Goal: Transaction & Acquisition: Subscribe to service/newsletter

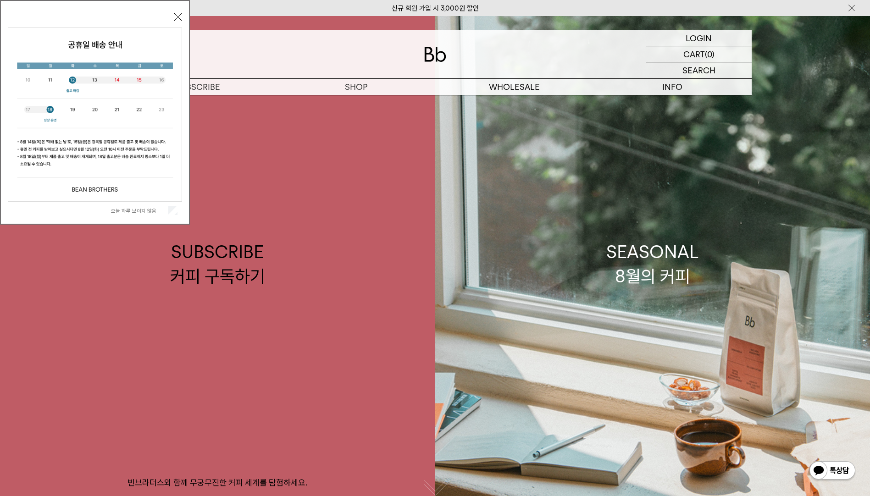
click at [179, 18] on button "닫기" at bounding box center [178, 17] width 8 height 8
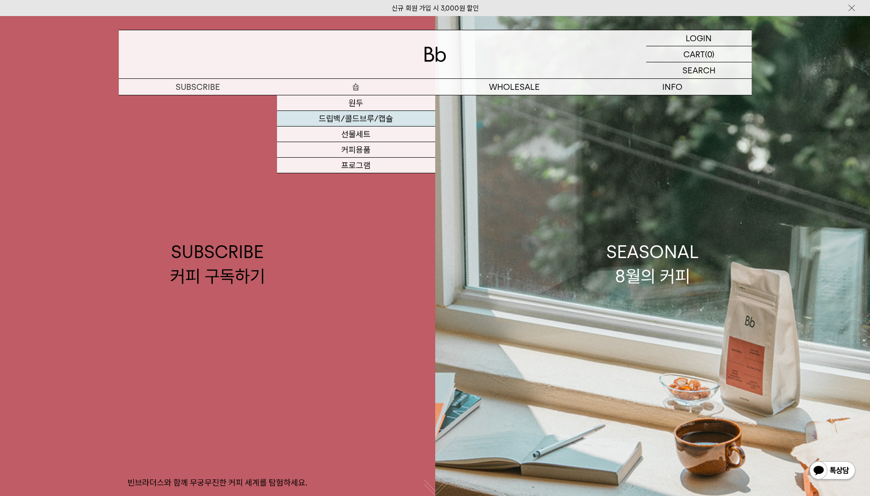
click at [360, 121] on link "드립백/콜드브루/캡슐" at bounding box center [356, 119] width 158 height 16
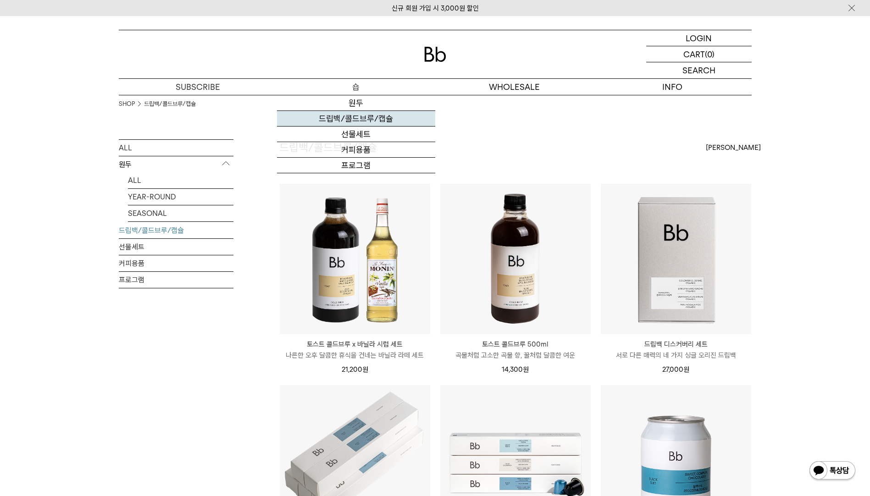
click at [365, 116] on link "드립백/콜드브루/캡슐" at bounding box center [356, 119] width 158 height 16
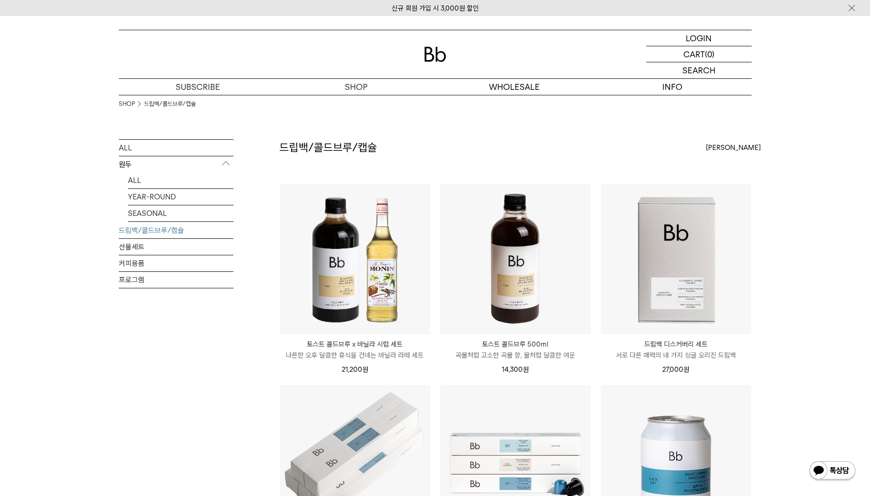
click at [194, 87] on p "구독" at bounding box center [198, 87] width 158 height 16
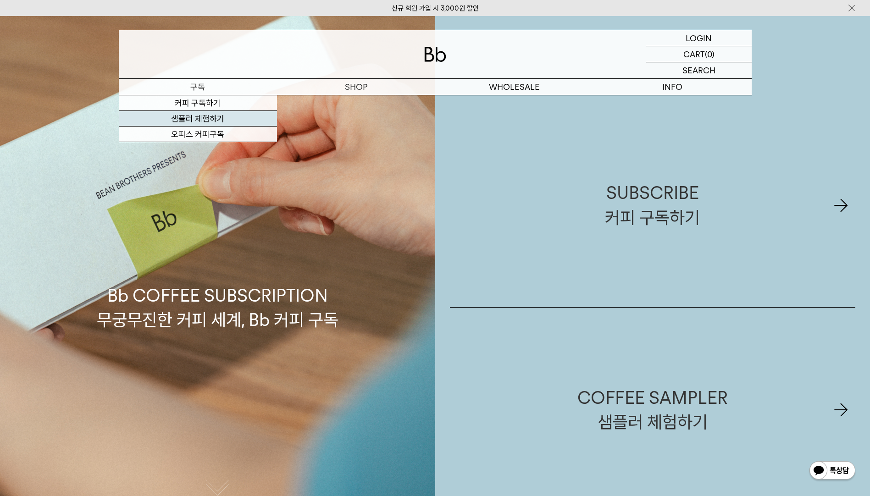
click at [199, 122] on link "샘플러 체험하기" at bounding box center [198, 119] width 158 height 16
